Goal: Find specific page/section: Find specific page/section

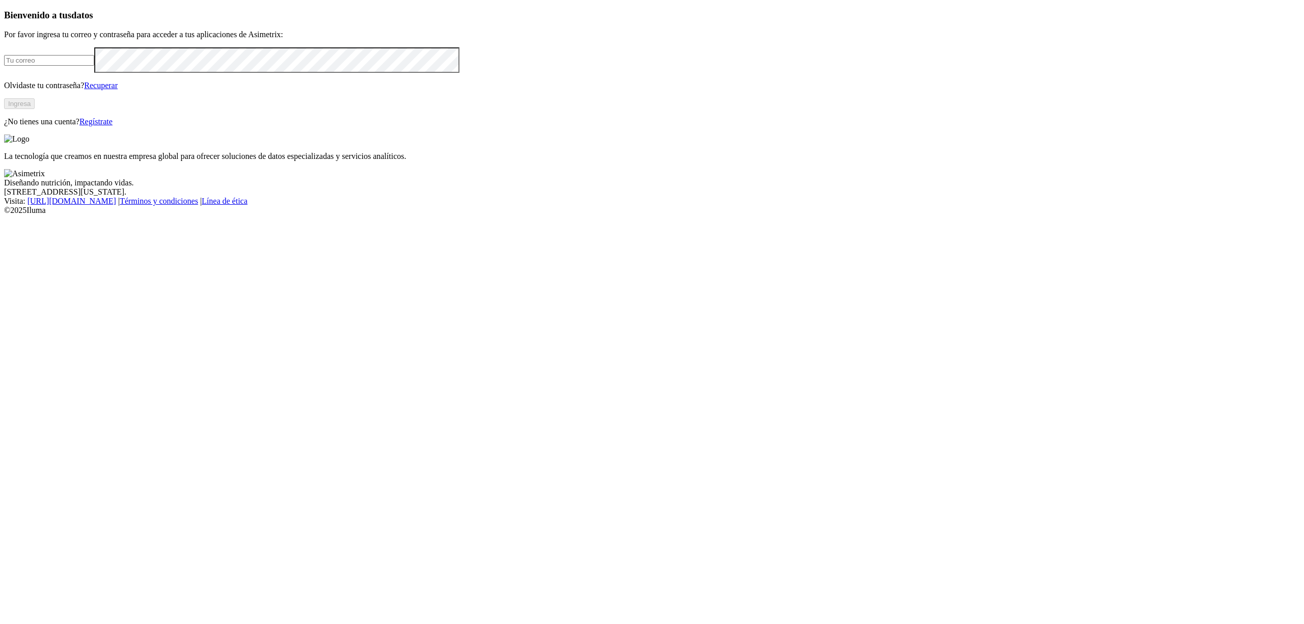
type input "[EMAIL_ADDRESS][DOMAIN_NAME]"
click at [35, 109] on button "Ingresa" at bounding box center [19, 103] width 31 height 11
